Goal: Information Seeking & Learning: Learn about a topic

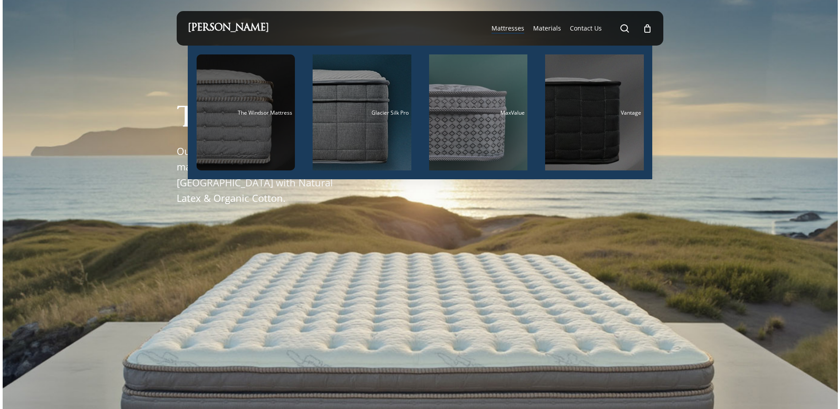
click at [254, 115] on span "The Windsor Mattress" at bounding box center [265, 113] width 54 height 8
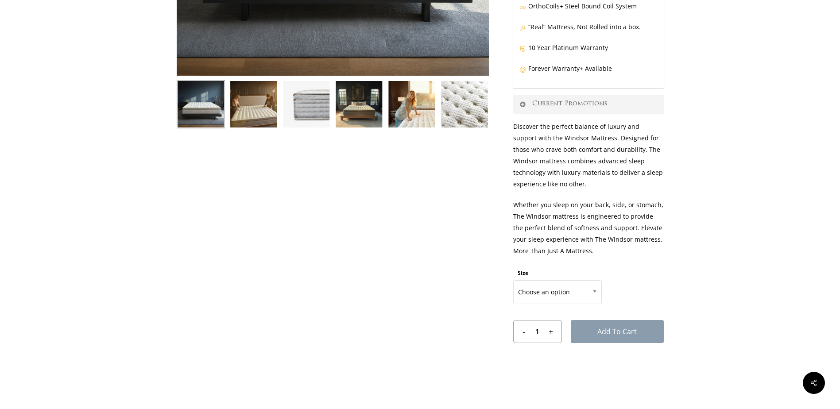
scroll to position [310, 0]
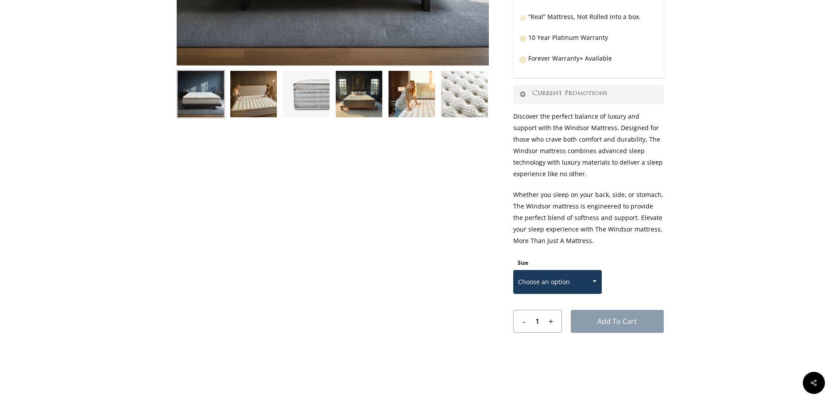
click at [573, 279] on span "Choose an option" at bounding box center [558, 282] width 88 height 19
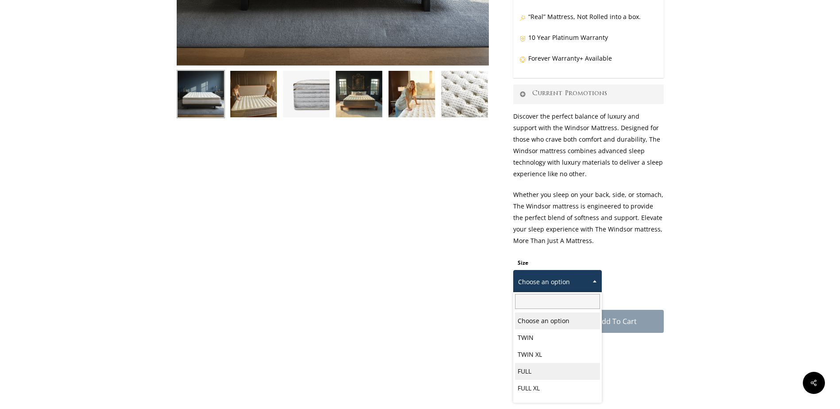
select select "FULL"
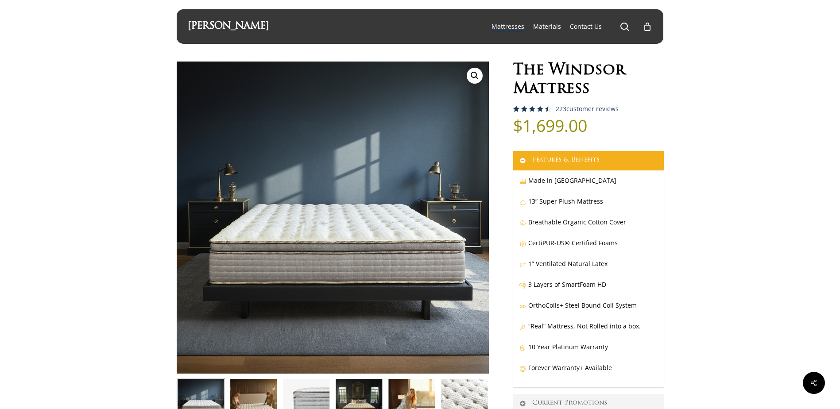
scroll to position [0, 0]
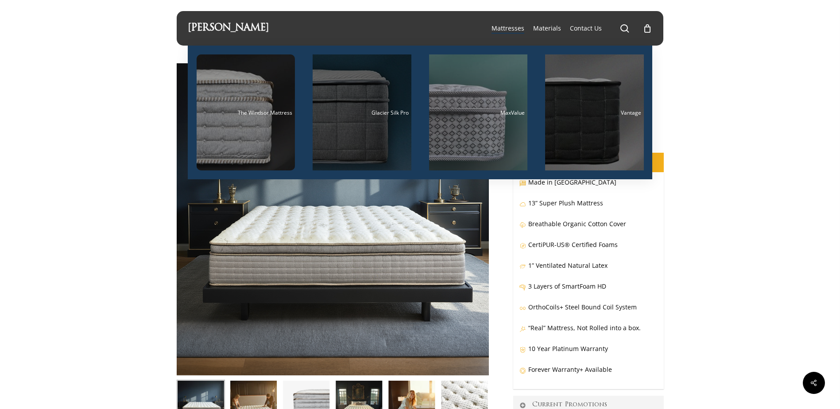
click at [361, 115] on div "Glacier Silk Pro" at bounding box center [361, 113] width 93 height 6
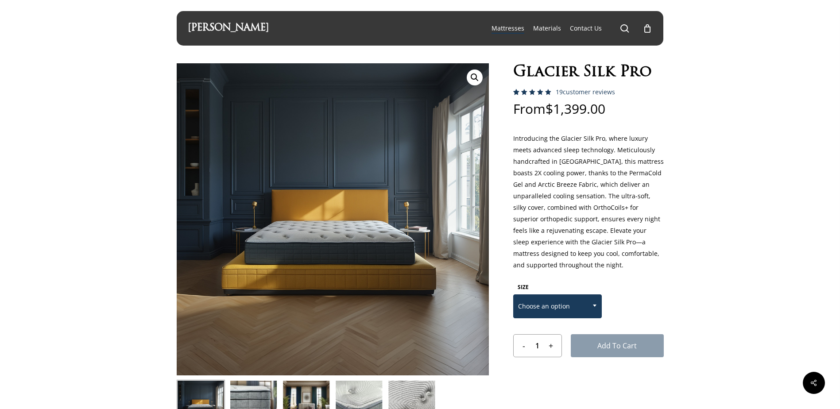
click at [544, 301] on span "Choose an option" at bounding box center [558, 306] width 88 height 19
select select "FULL"
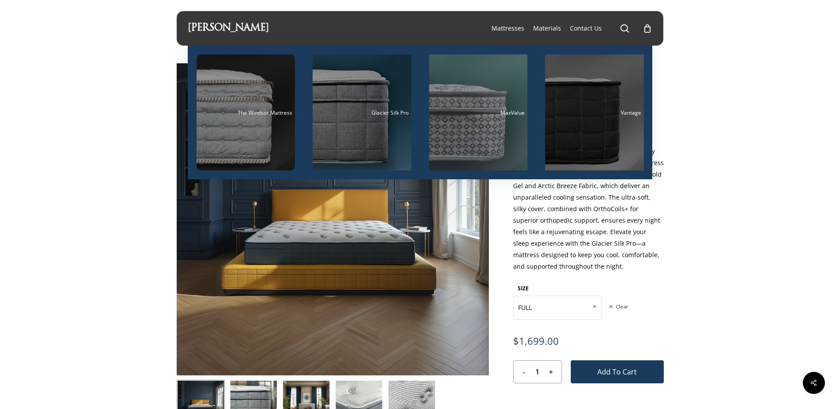
click at [513, 25] on span "Mattresses" at bounding box center [507, 28] width 33 height 8
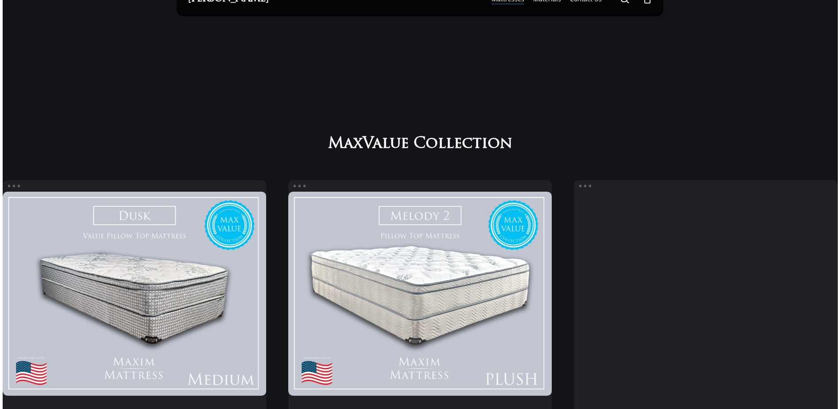
scroll to position [44, 0]
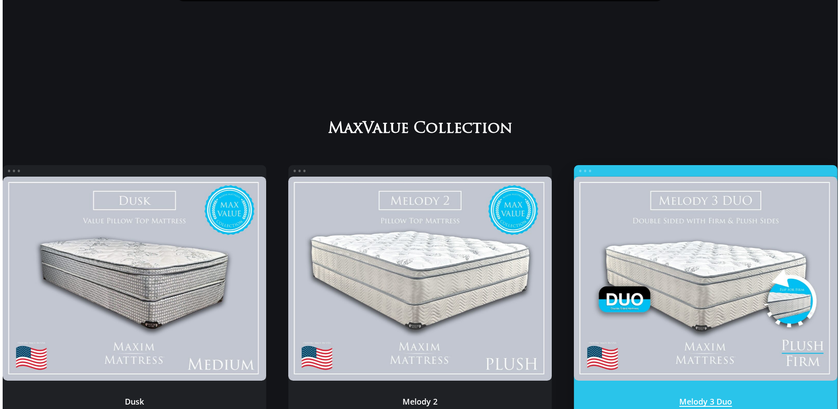
click at [726, 270] on link "Melody 3 Duo" at bounding box center [705, 279] width 263 height 205
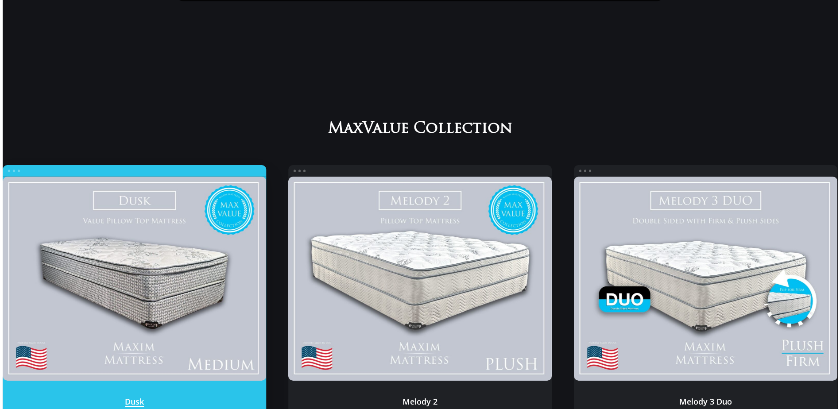
click at [159, 275] on link "Dusk" at bounding box center [134, 279] width 263 height 205
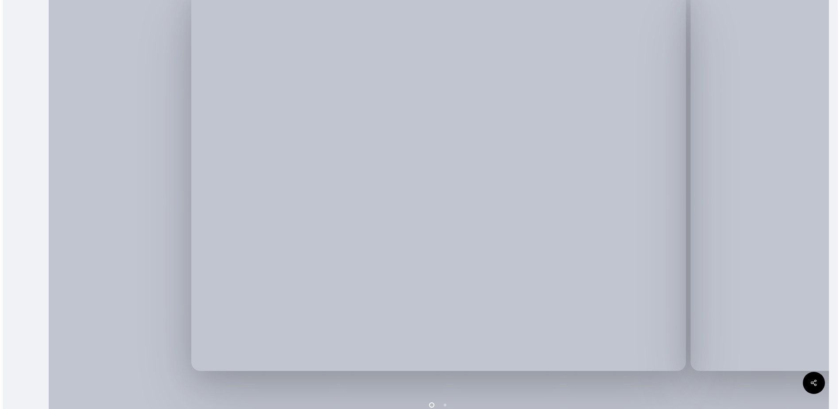
scroll to position [354, 0]
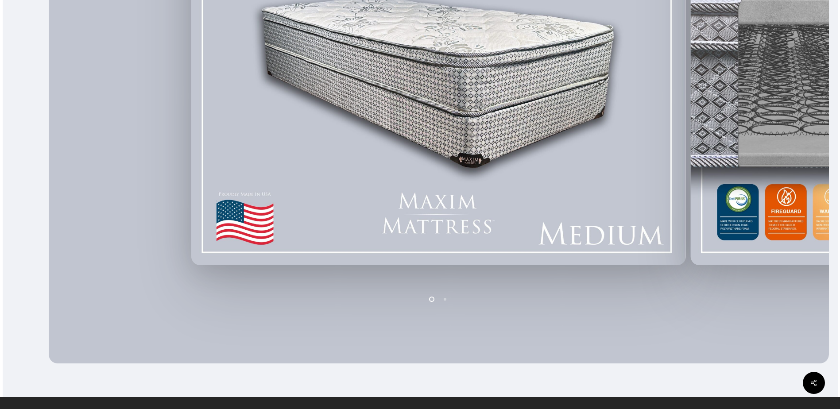
click at [462, 120] on img at bounding box center [438, 73] width 495 height 383
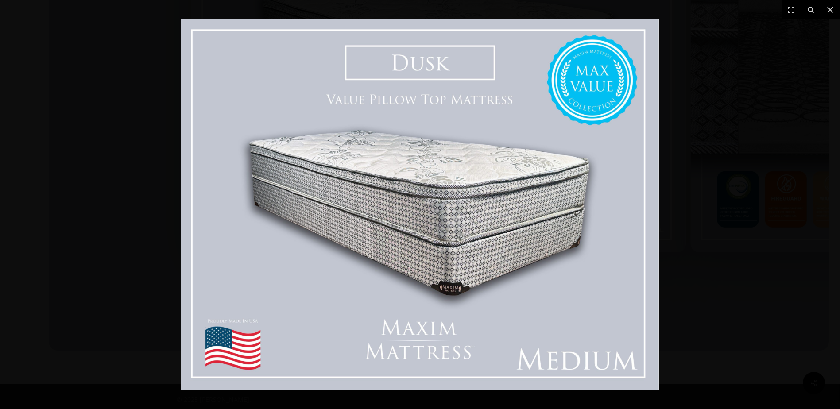
scroll to position [373, 0]
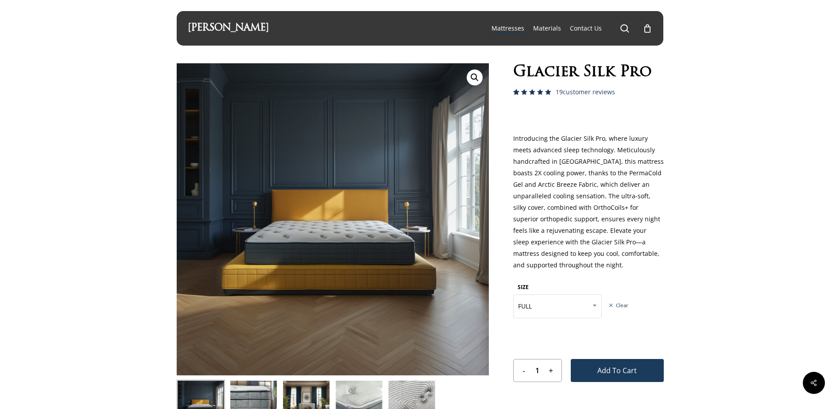
select select "FULL"
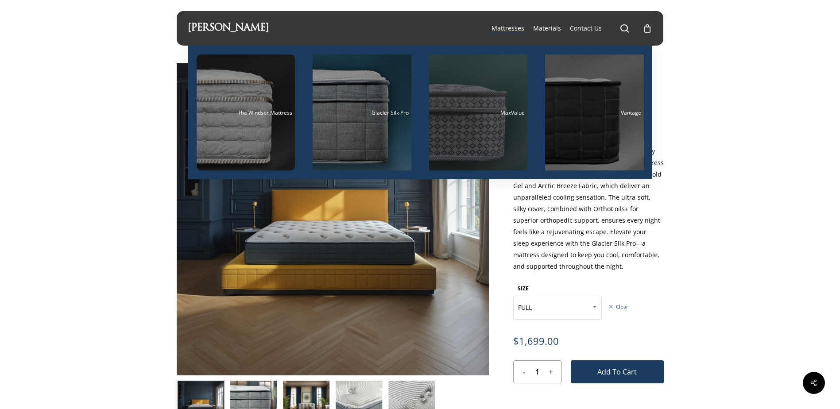
click at [487, 96] on div "Main Menu" at bounding box center [478, 112] width 99 height 116
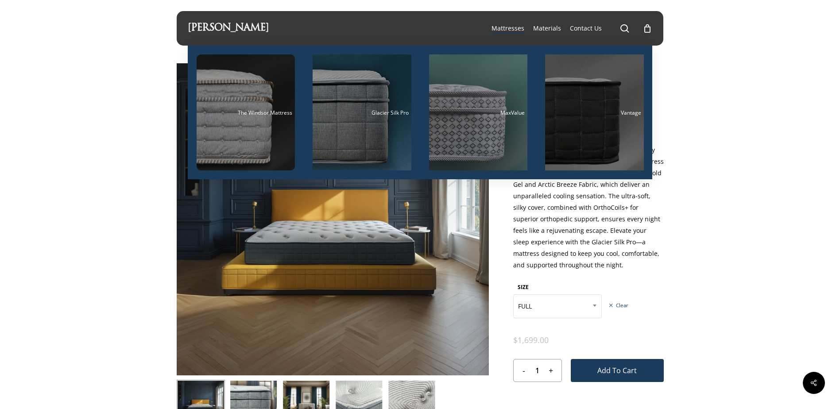
select select "FULL"
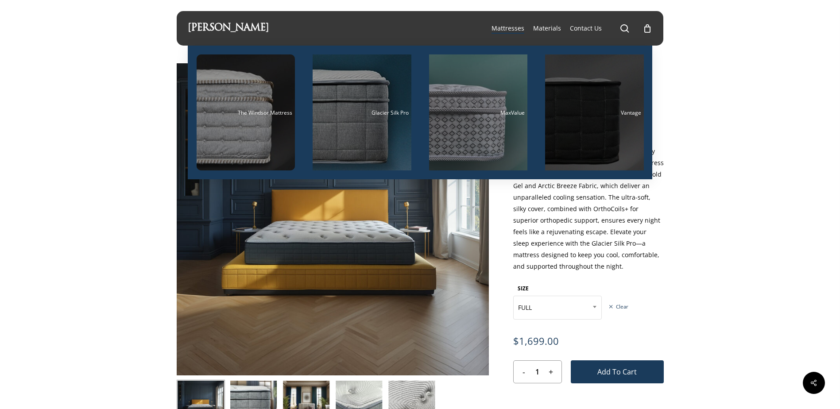
click at [583, 108] on div "Main Menu" at bounding box center [594, 112] width 99 height 116
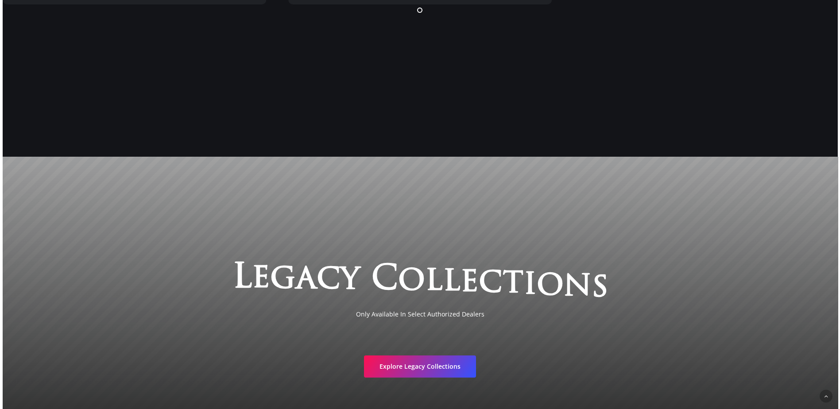
scroll to position [1917, 0]
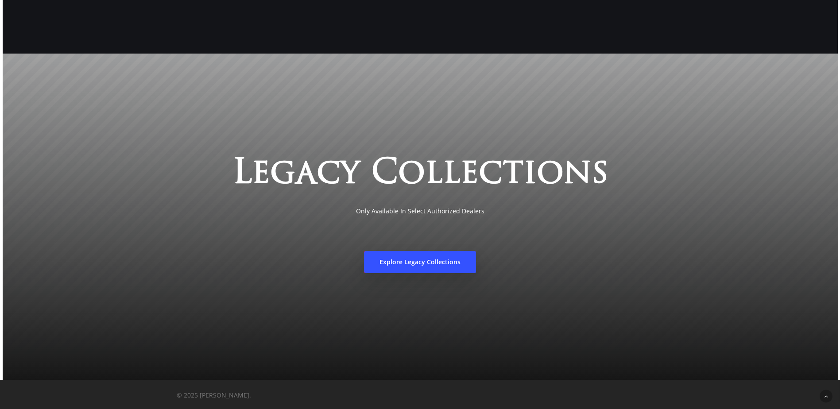
click at [423, 265] on span "Explore Legacy Collections" at bounding box center [419, 262] width 81 height 9
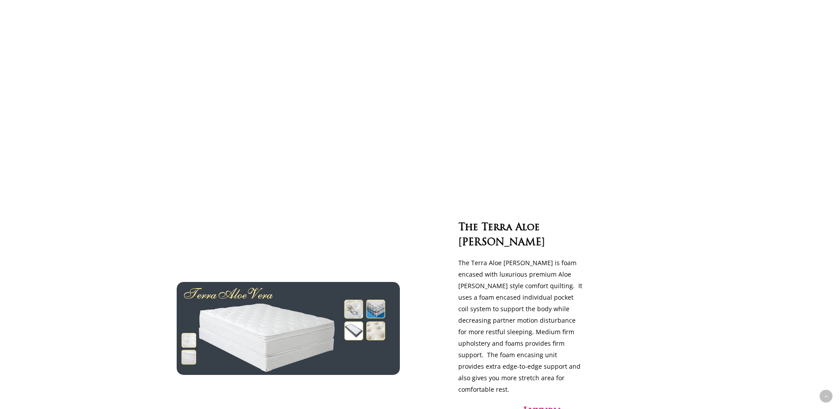
scroll to position [1992, 0]
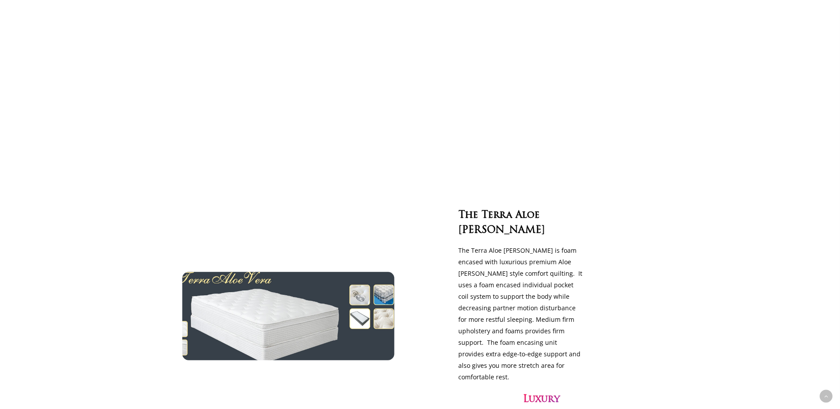
click at [313, 299] on img at bounding box center [288, 316] width 244 height 101
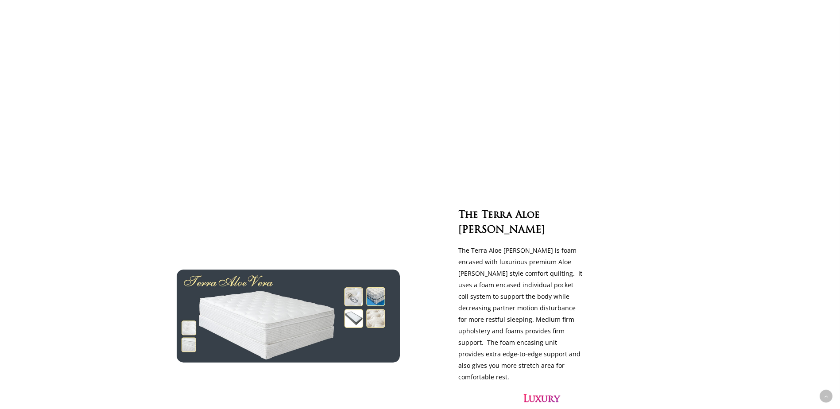
click at [545, 392] on h3 "Luxury Firm" at bounding box center [554, 407] width 62 height 30
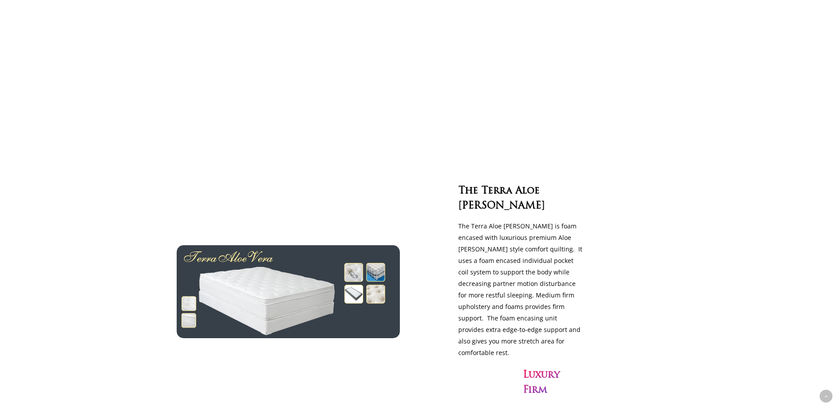
scroll to position [2037, 0]
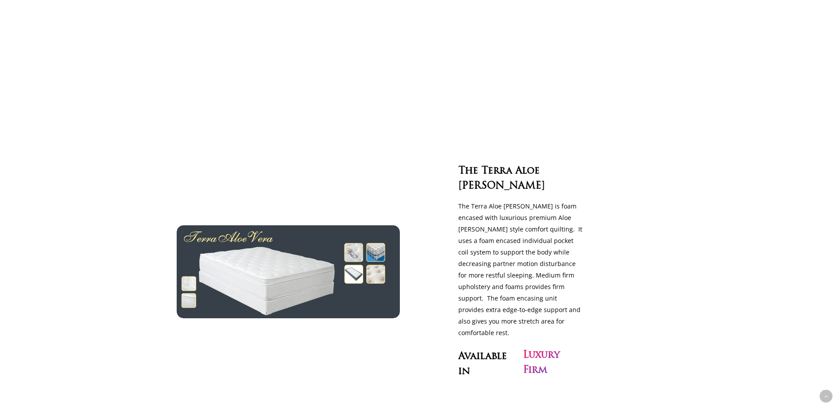
click at [483, 351] on span "Available" at bounding box center [482, 357] width 49 height 12
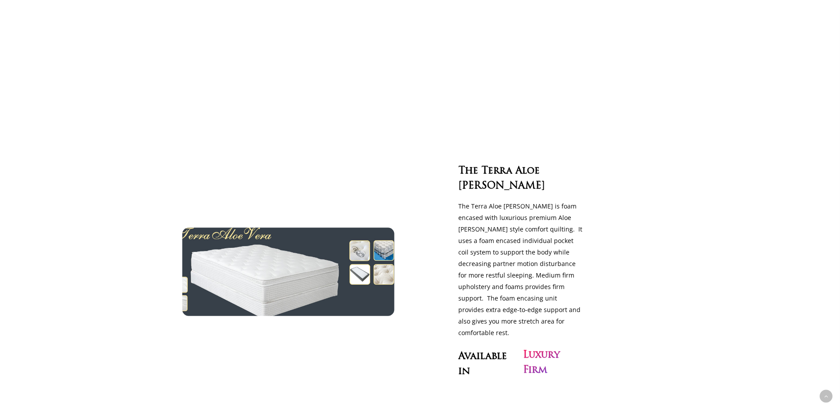
click at [295, 251] on img at bounding box center [288, 271] width 244 height 101
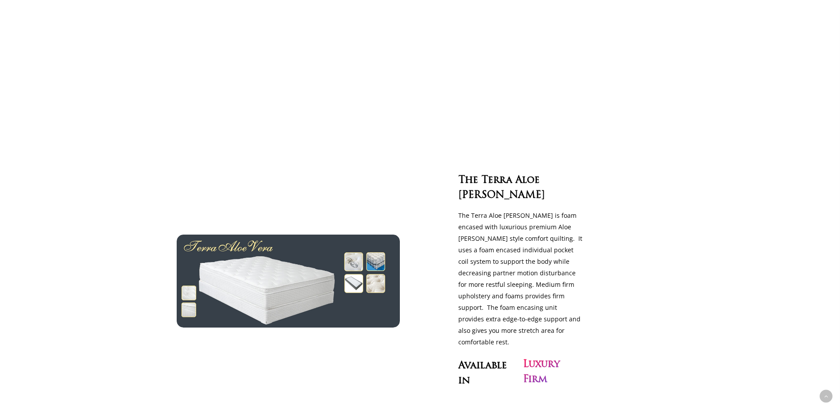
scroll to position [1919, 0]
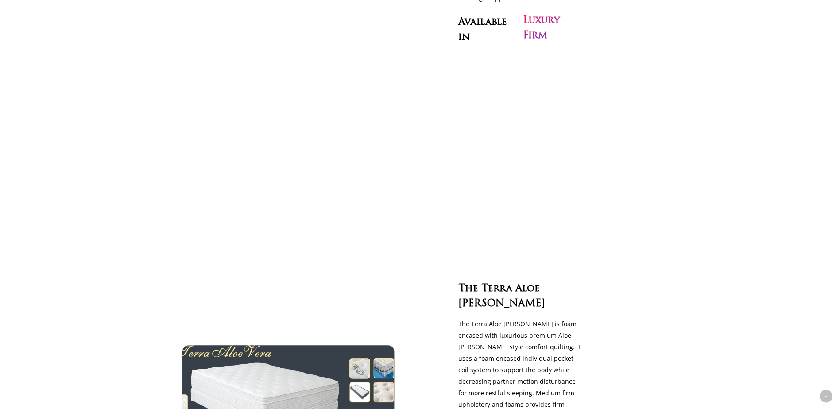
click at [386, 346] on img at bounding box center [288, 389] width 244 height 101
click at [352, 377] on img at bounding box center [288, 389] width 244 height 101
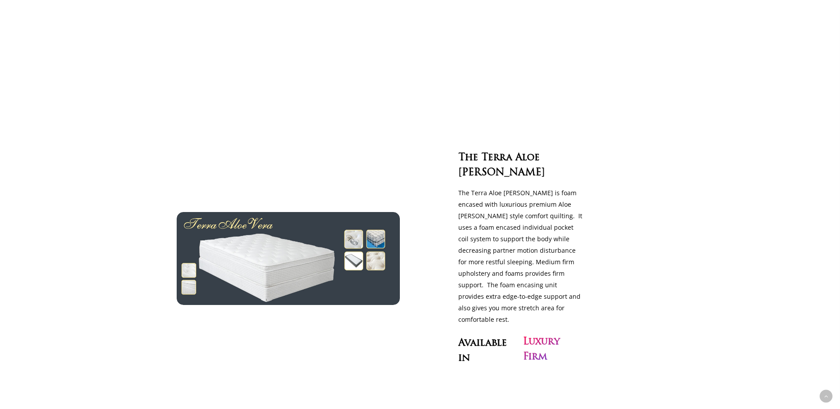
scroll to position [2052, 0]
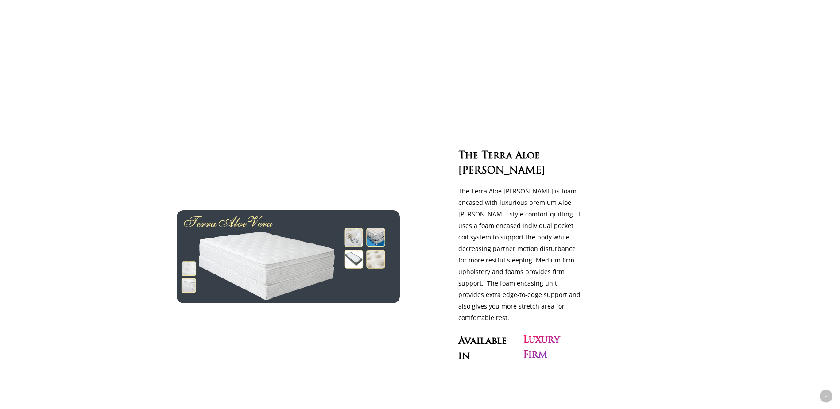
click at [534, 333] on h3 "Luxury Firm" at bounding box center [554, 348] width 62 height 30
click at [542, 299] on div "The Terra Aloe Vera The Terra Aloe Vera is foam encased with luxurious premium …" at bounding box center [521, 256] width 152 height 219
click at [472, 336] on span "Available" at bounding box center [482, 342] width 49 height 12
click at [348, 182] on div at bounding box center [278, 257] width 203 height 352
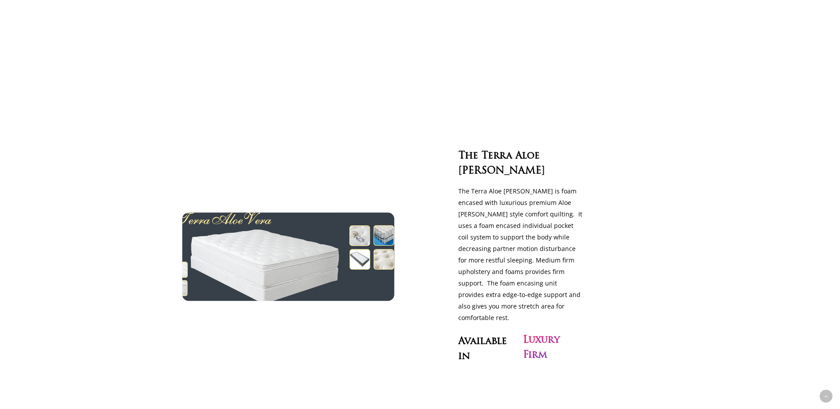
click at [367, 235] on img at bounding box center [288, 256] width 244 height 101
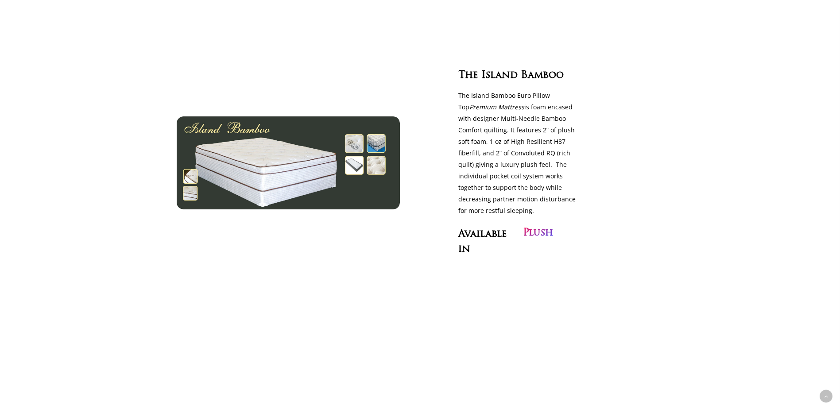
scroll to position [901, 0]
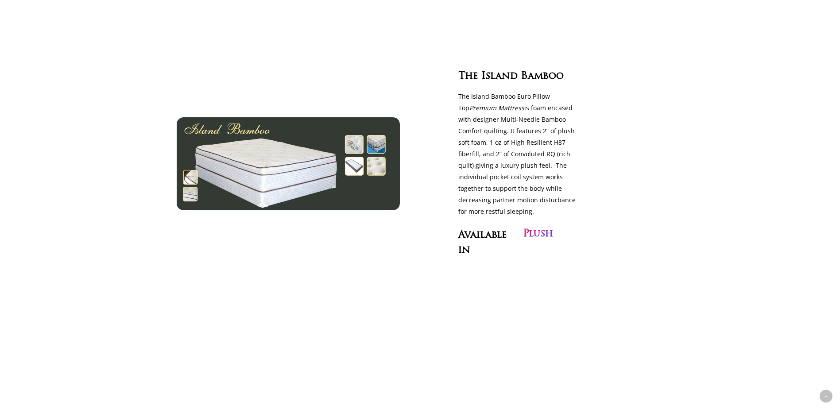
click at [538, 227] on h3 "Plush" at bounding box center [538, 234] width 30 height 15
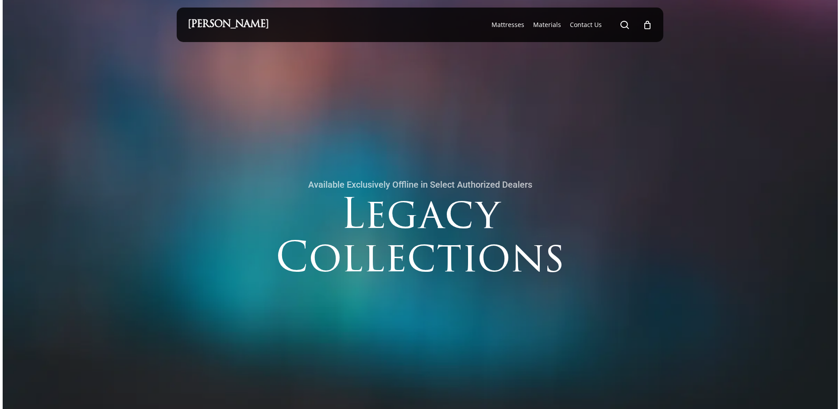
scroll to position [0, 0]
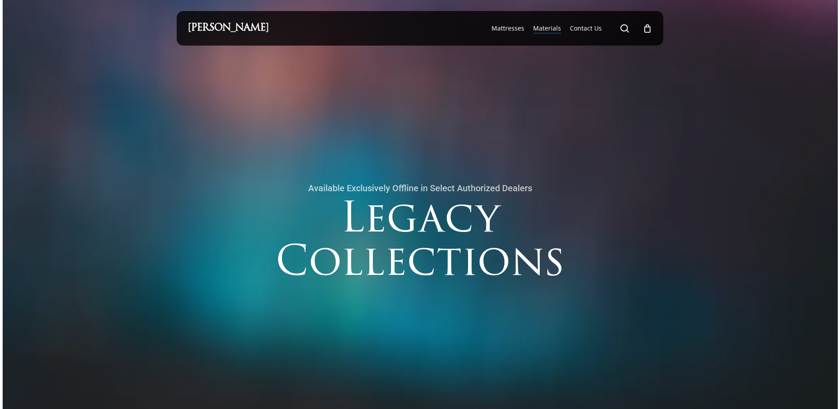
click at [547, 27] on span "Materials" at bounding box center [547, 28] width 28 height 8
click at [223, 29] on link "[PERSON_NAME]" at bounding box center [228, 28] width 81 height 10
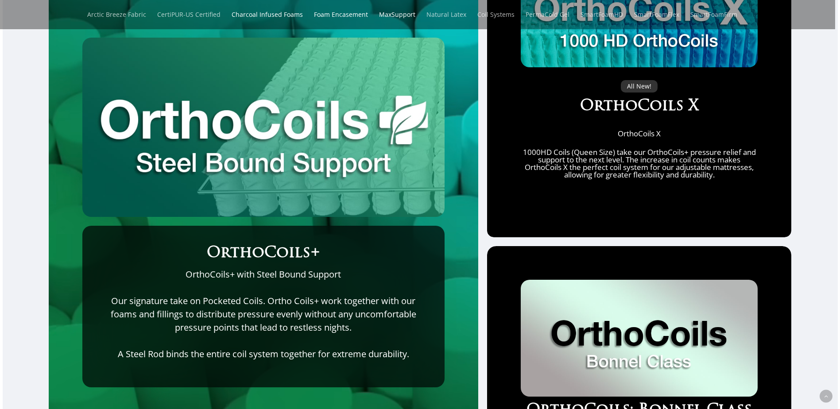
scroll to position [3450, 0]
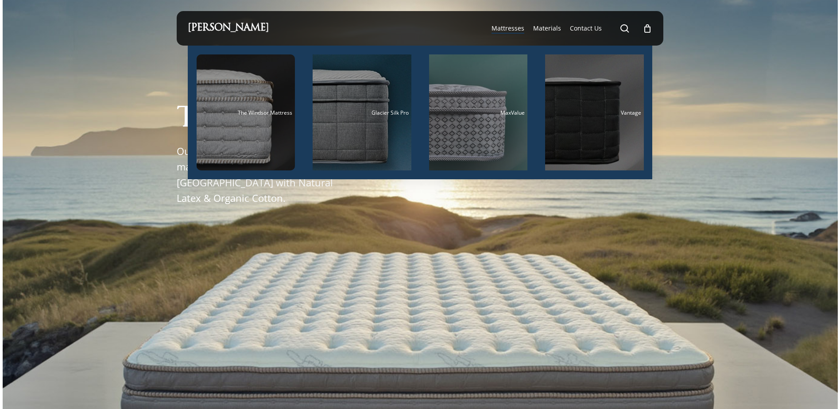
click at [511, 27] on span "Mattresses" at bounding box center [507, 28] width 33 height 8
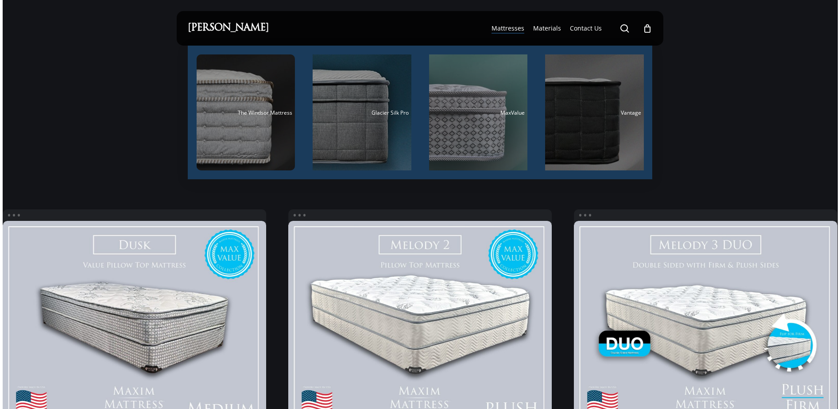
click at [511, 28] on span "Mattresses" at bounding box center [507, 28] width 33 height 8
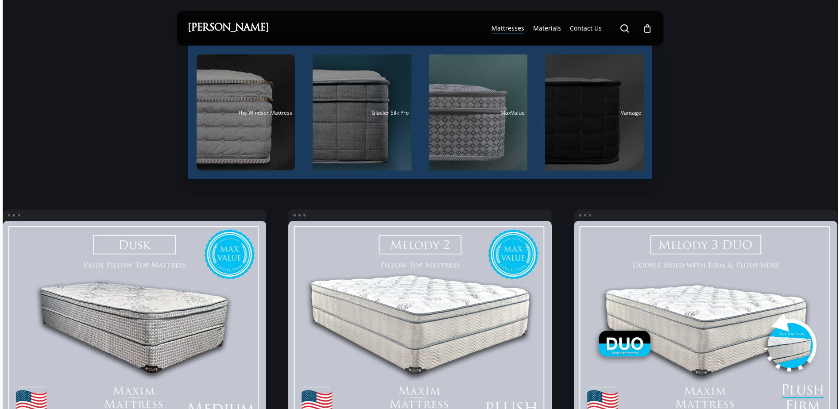
click at [591, 99] on div "Main Menu" at bounding box center [594, 112] width 99 height 116
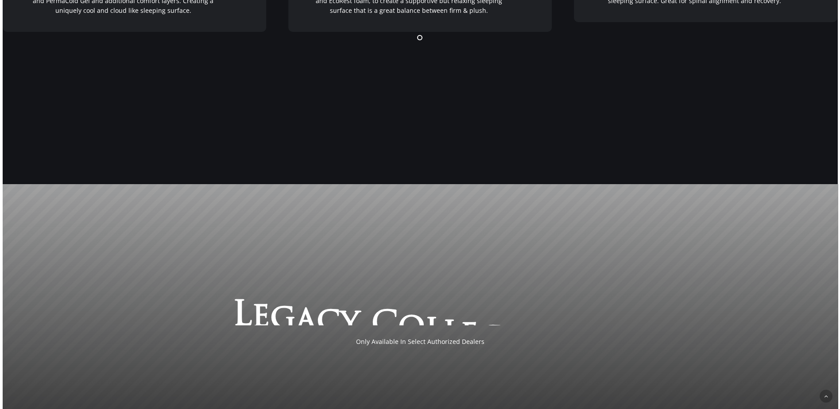
scroll to position [1917, 0]
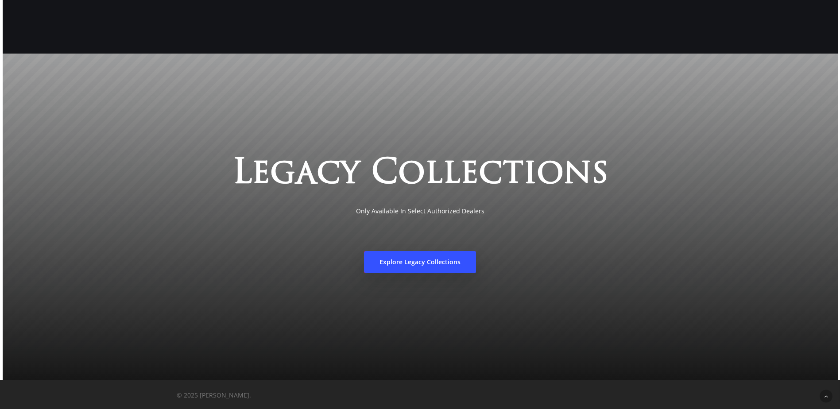
click at [450, 264] on span "Explore Legacy Collections" at bounding box center [419, 262] width 81 height 9
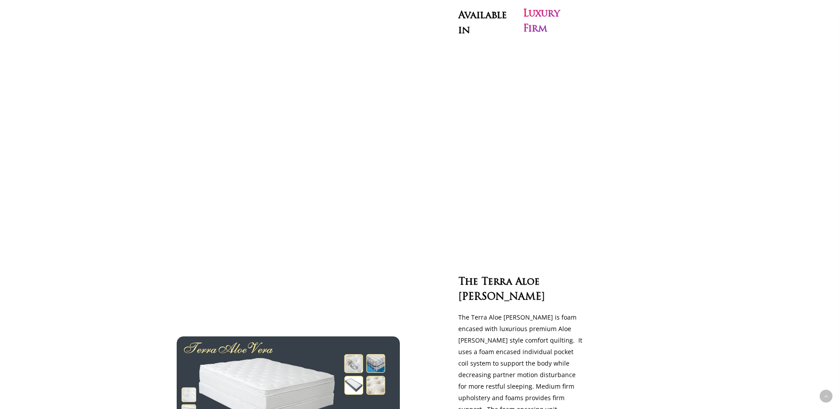
scroll to position [1786, 0]
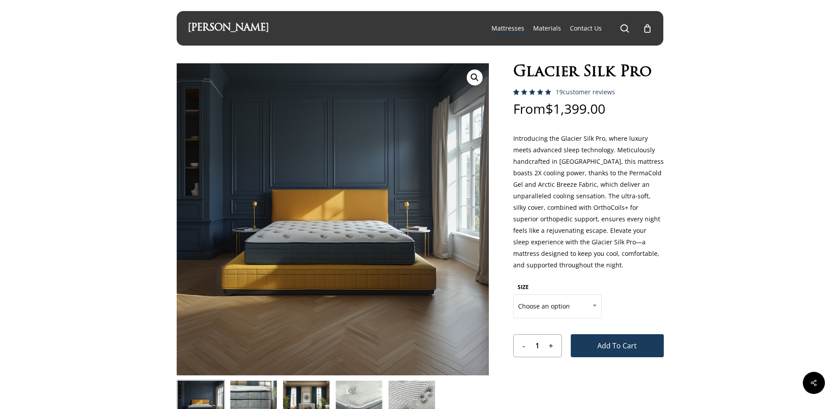
select select "FULL"
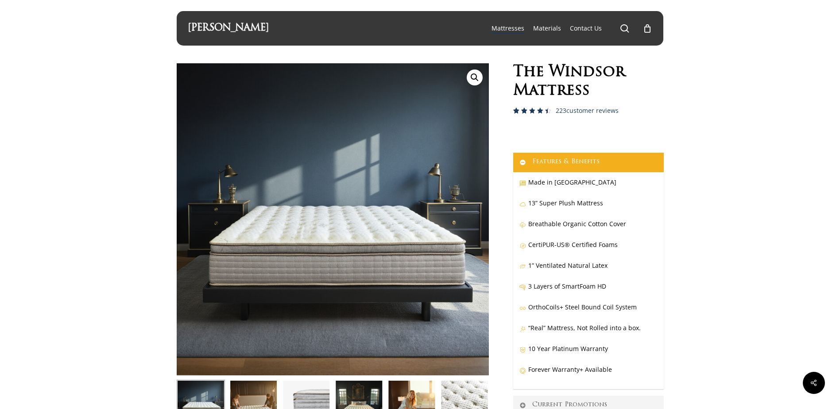
select select "FULL"
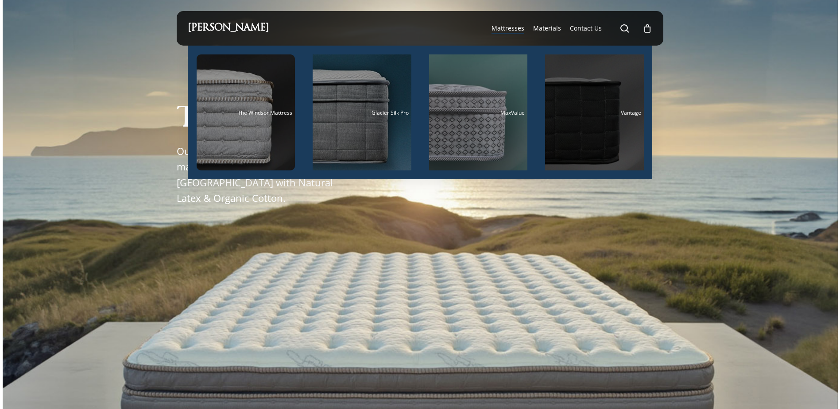
click at [583, 125] on div "Main Menu" at bounding box center [594, 112] width 99 height 116
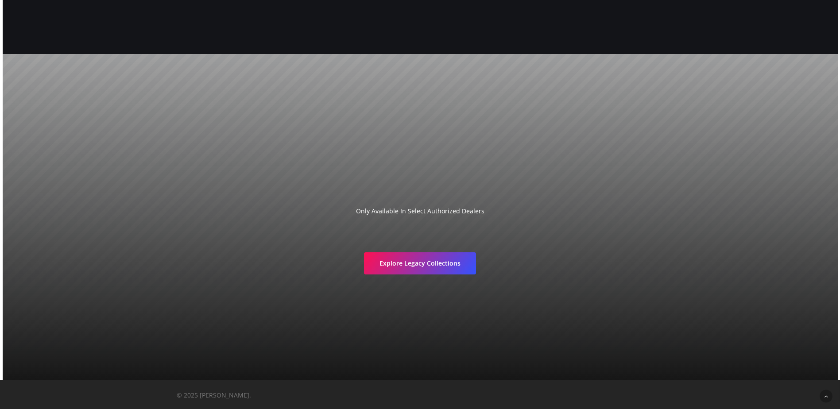
scroll to position [1917, 0]
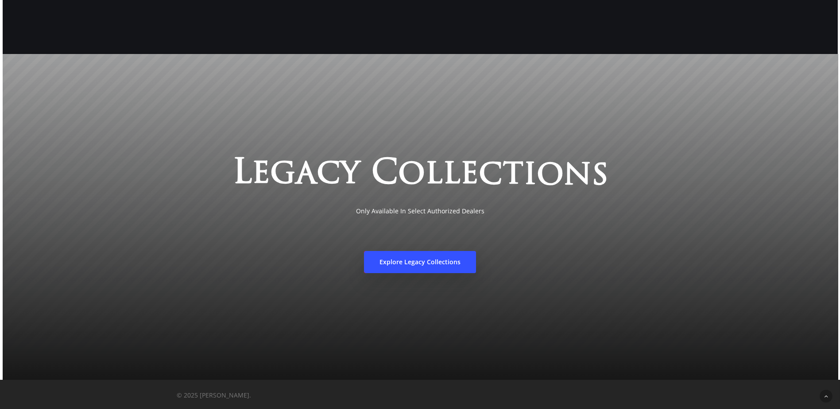
click at [433, 267] on link "Explore Legacy Collections" at bounding box center [420, 262] width 112 height 22
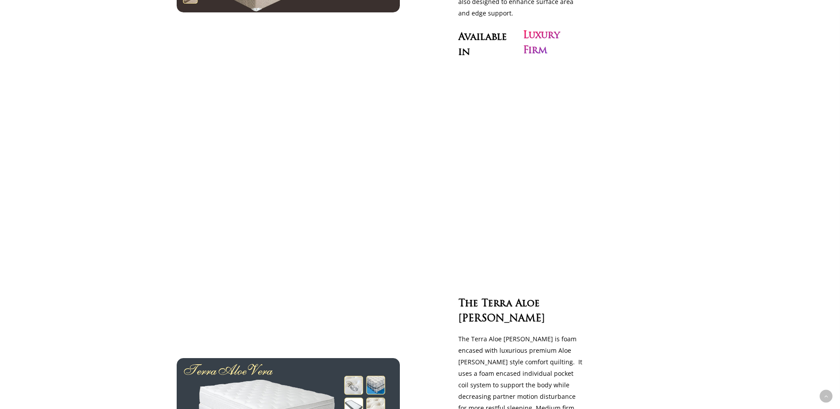
scroll to position [1771, 0]
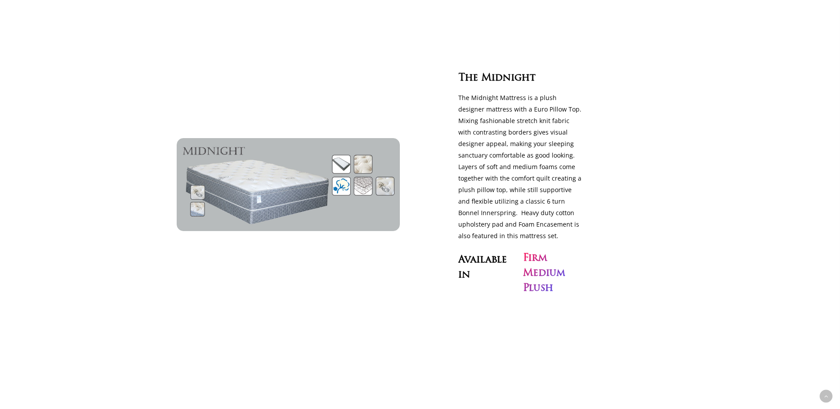
scroll to position [2583, 0]
